Goal: Navigation & Orientation: Find specific page/section

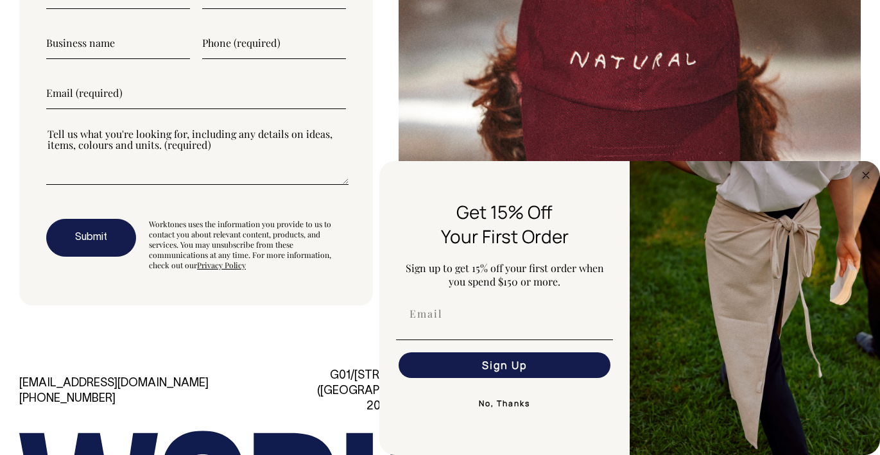
scroll to position [3624, 0]
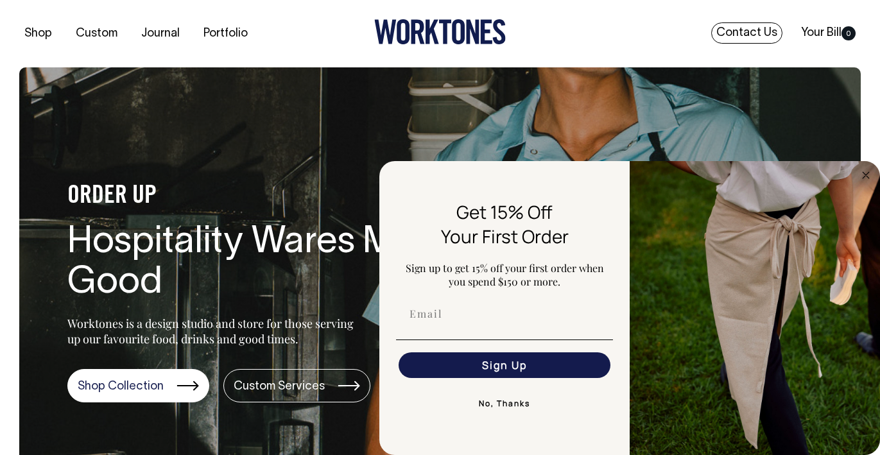
click at [753, 25] on link "Contact Us" at bounding box center [747, 32] width 71 height 21
